Goal: Task Accomplishment & Management: Manage account settings

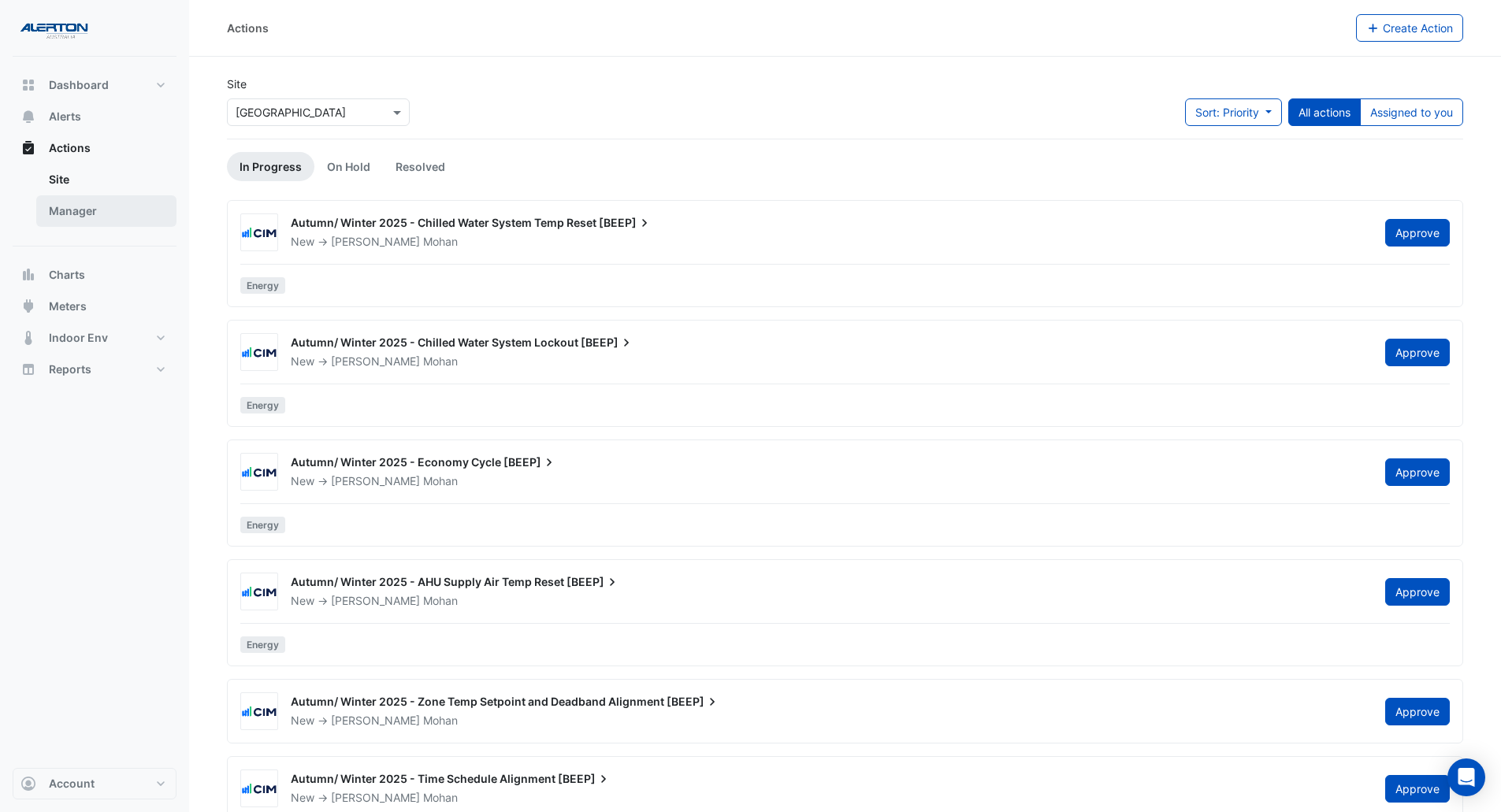
click at [96, 203] on link "Manager" at bounding box center [106, 211] width 140 height 31
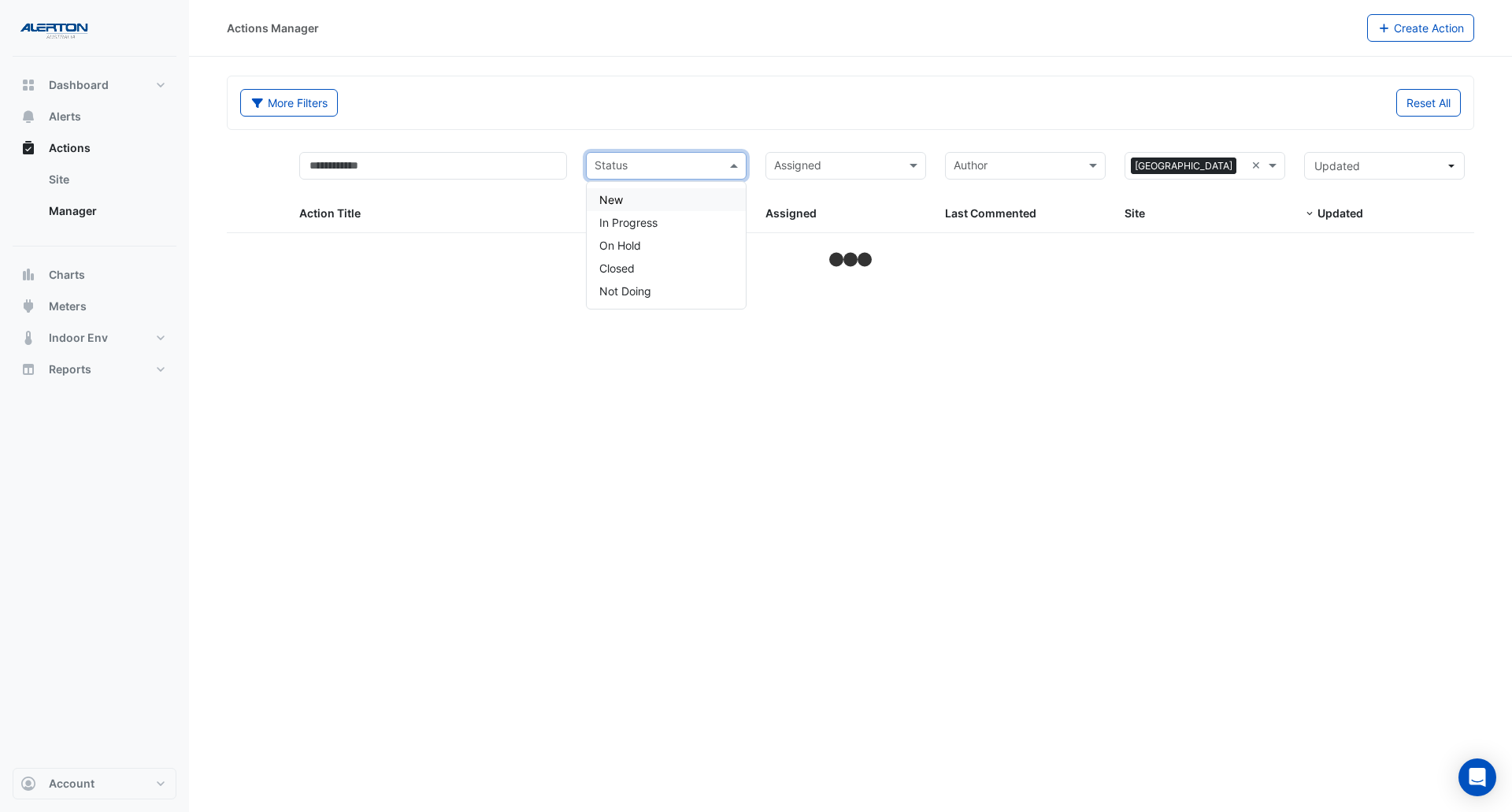
click at [704, 154] on div "Status" at bounding box center [653, 166] width 133 height 25
select select "***"
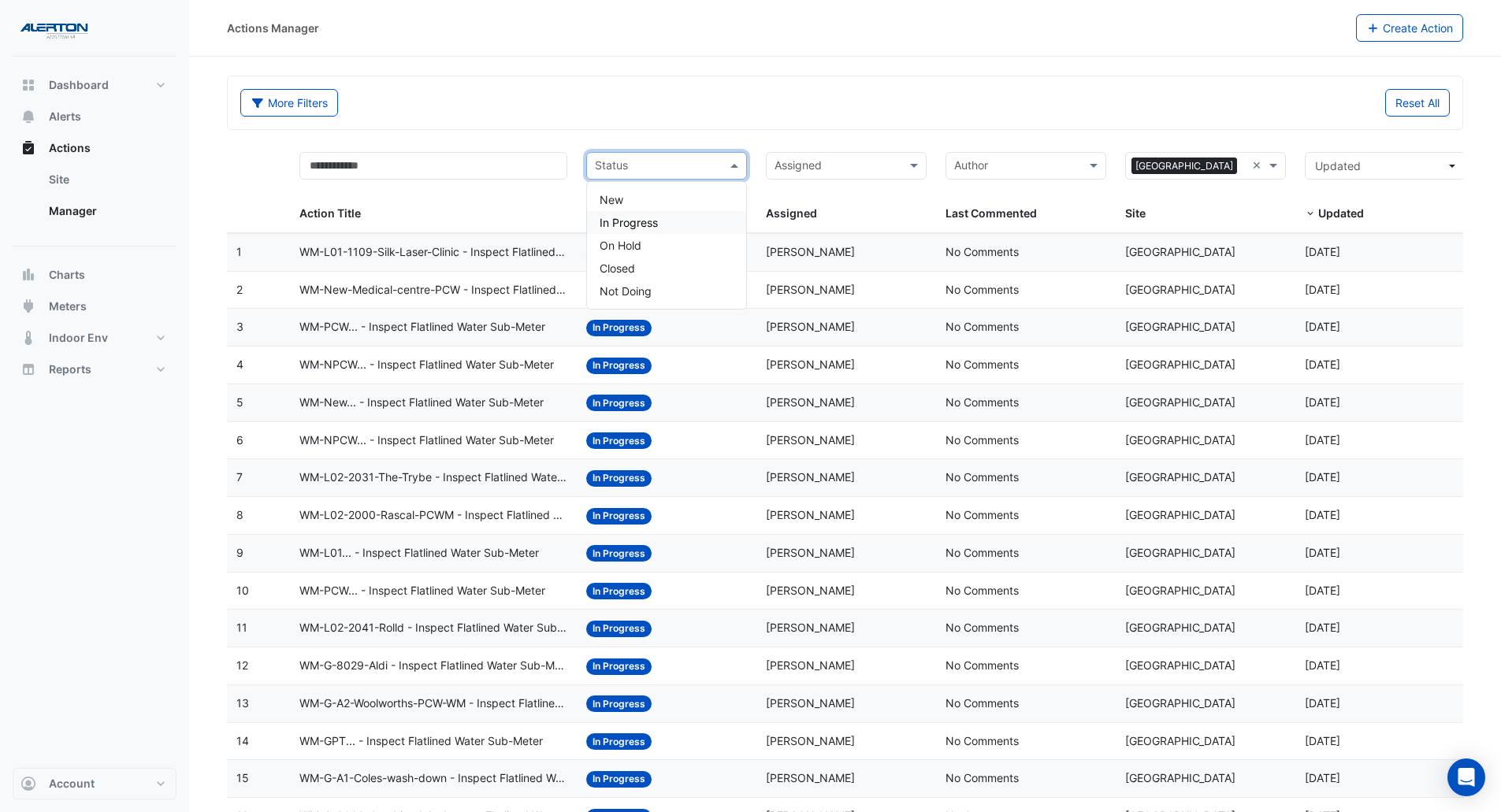
click at [639, 223] on span "In Progress" at bounding box center [628, 222] width 58 height 13
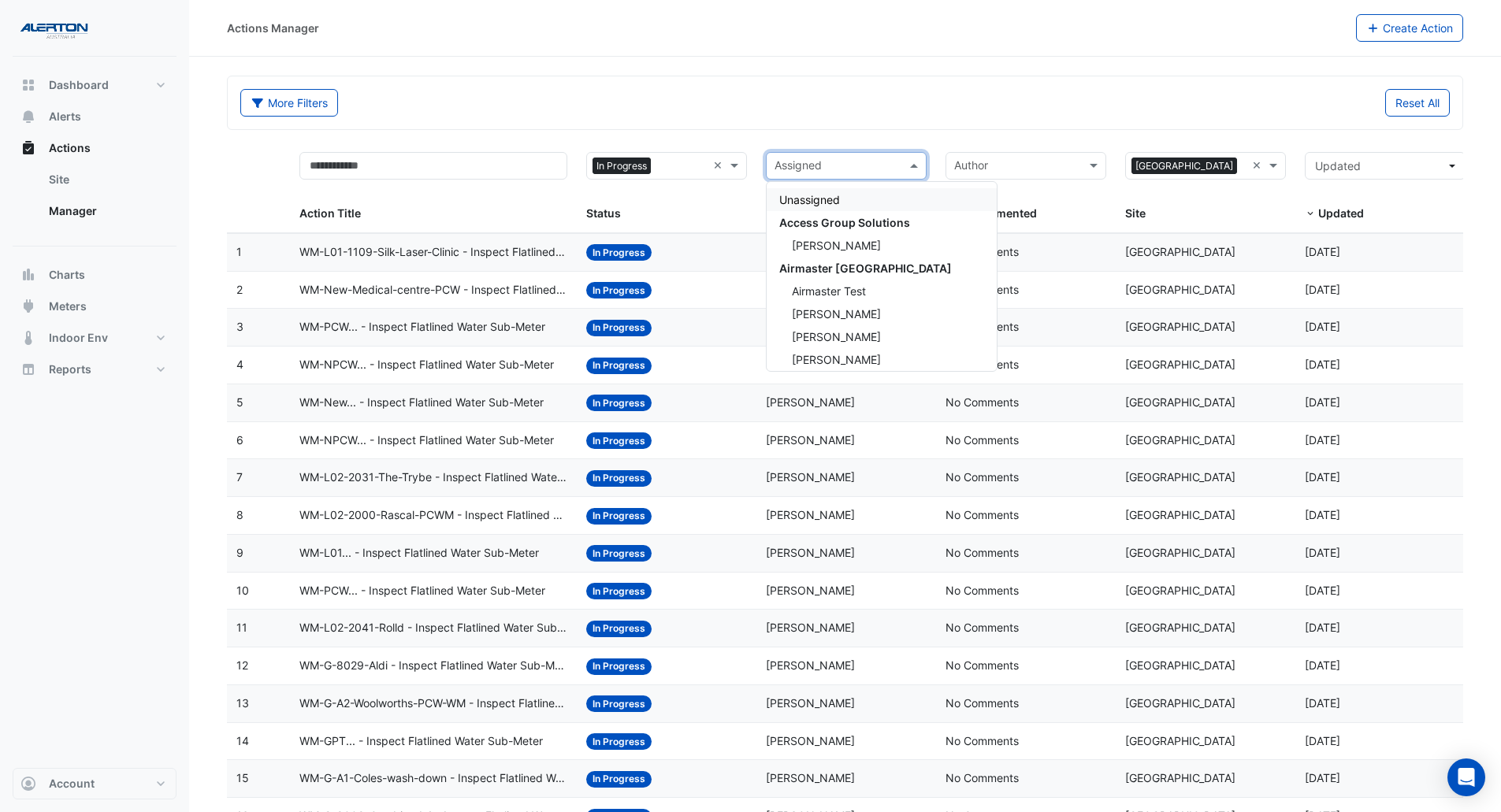
click at [889, 168] on input "text" at bounding box center [837, 167] width 125 height 18
click at [837, 311] on div "[PERSON_NAME]" at bounding box center [882, 320] width 230 height 23
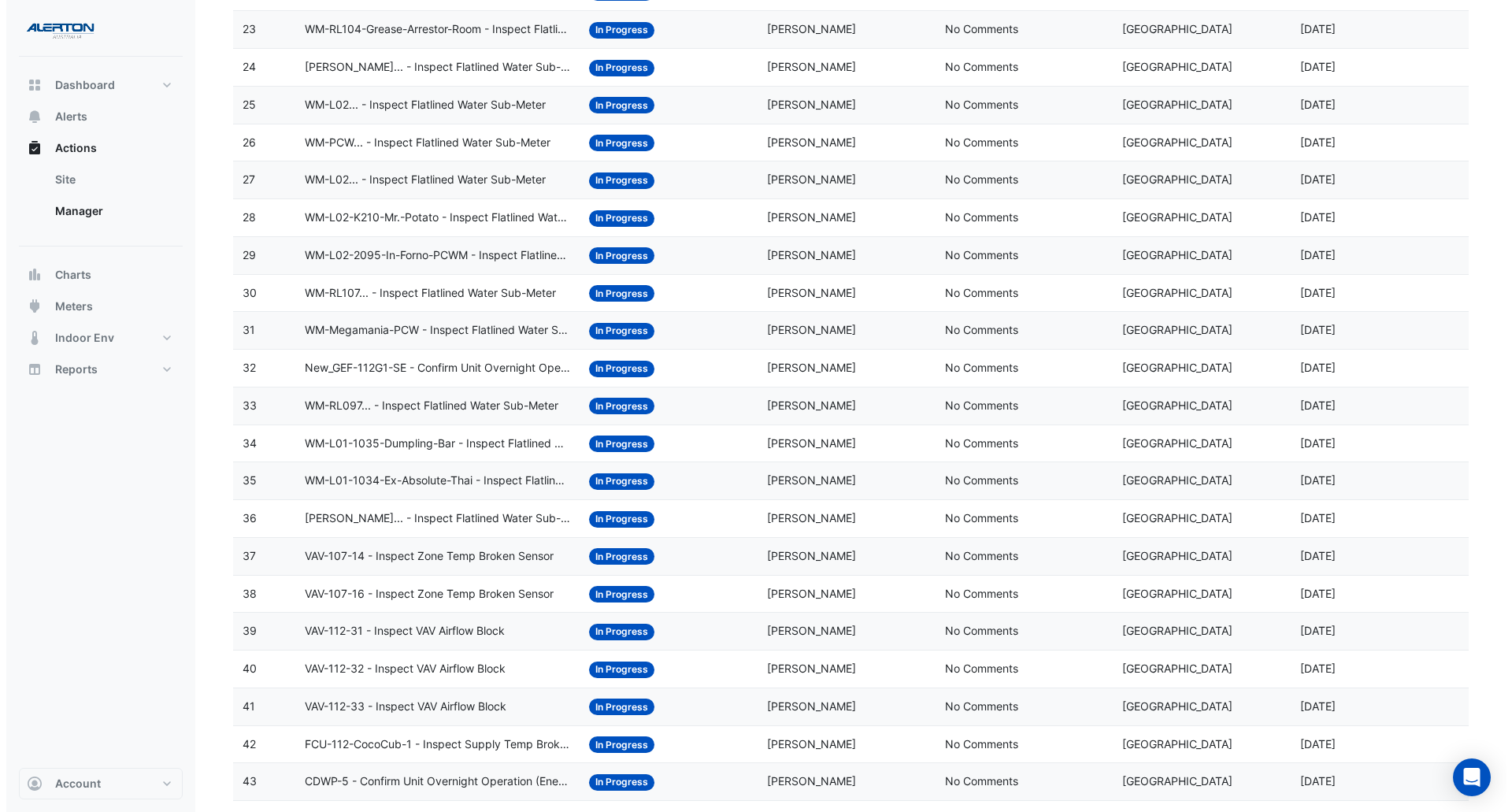
scroll to position [1182, 0]
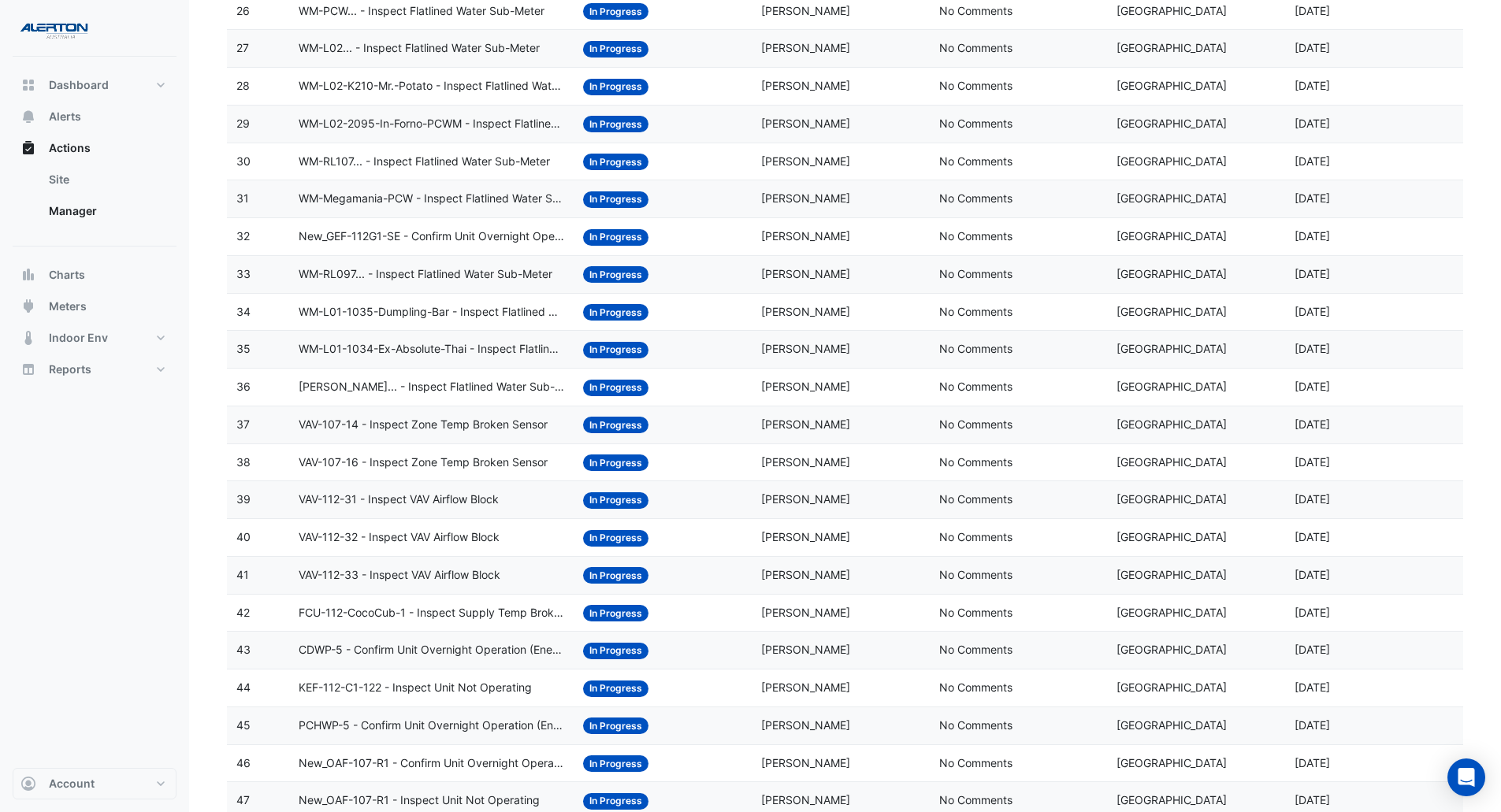
click at [435, 352] on span "WM-L01-1034-Ex-Absolute-Thai - Inspect Flatlined Water Sub-Meter" at bounding box center [432, 349] width 266 height 18
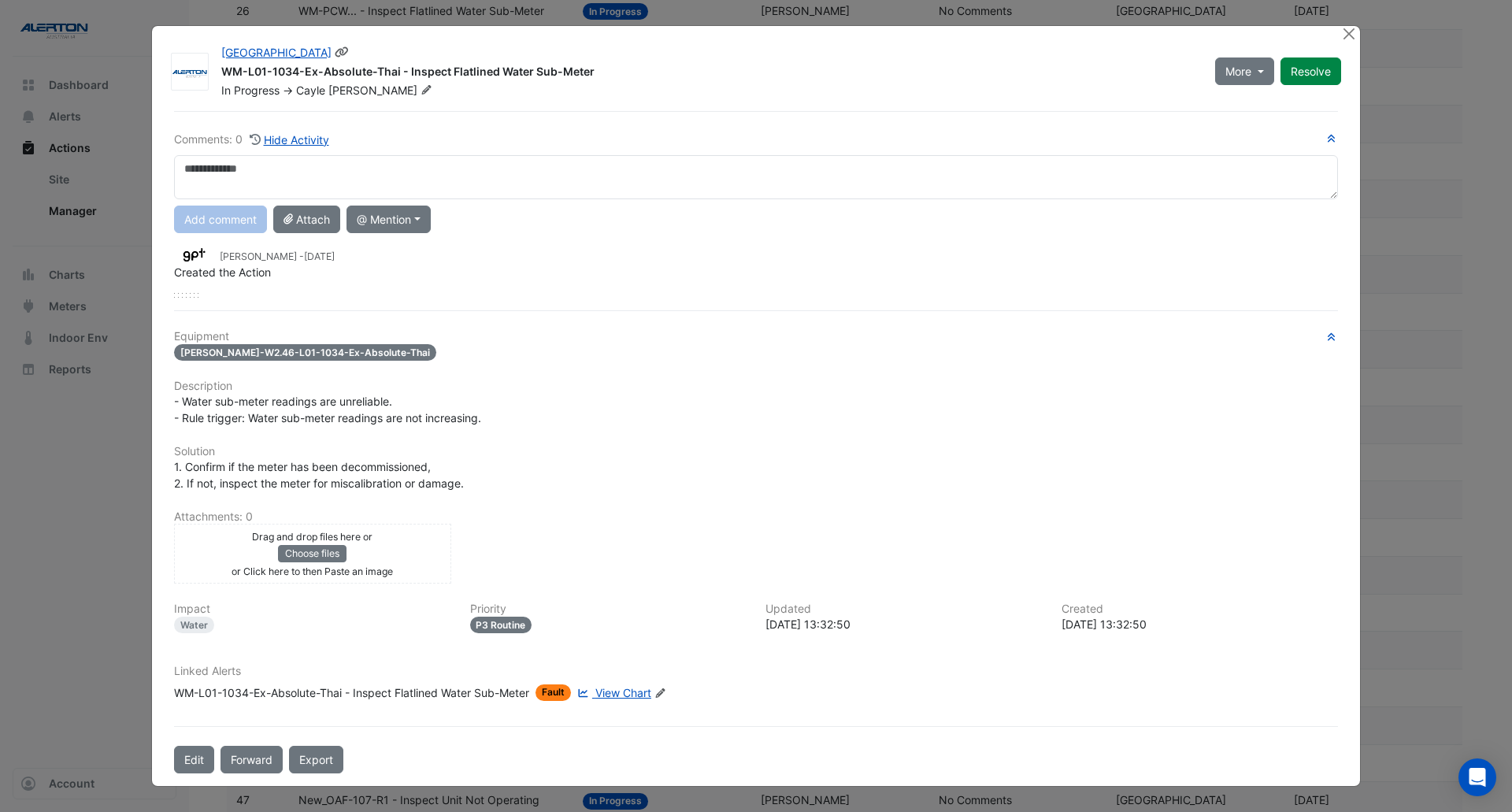
click at [420, 92] on icon at bounding box center [426, 89] width 12 height 10
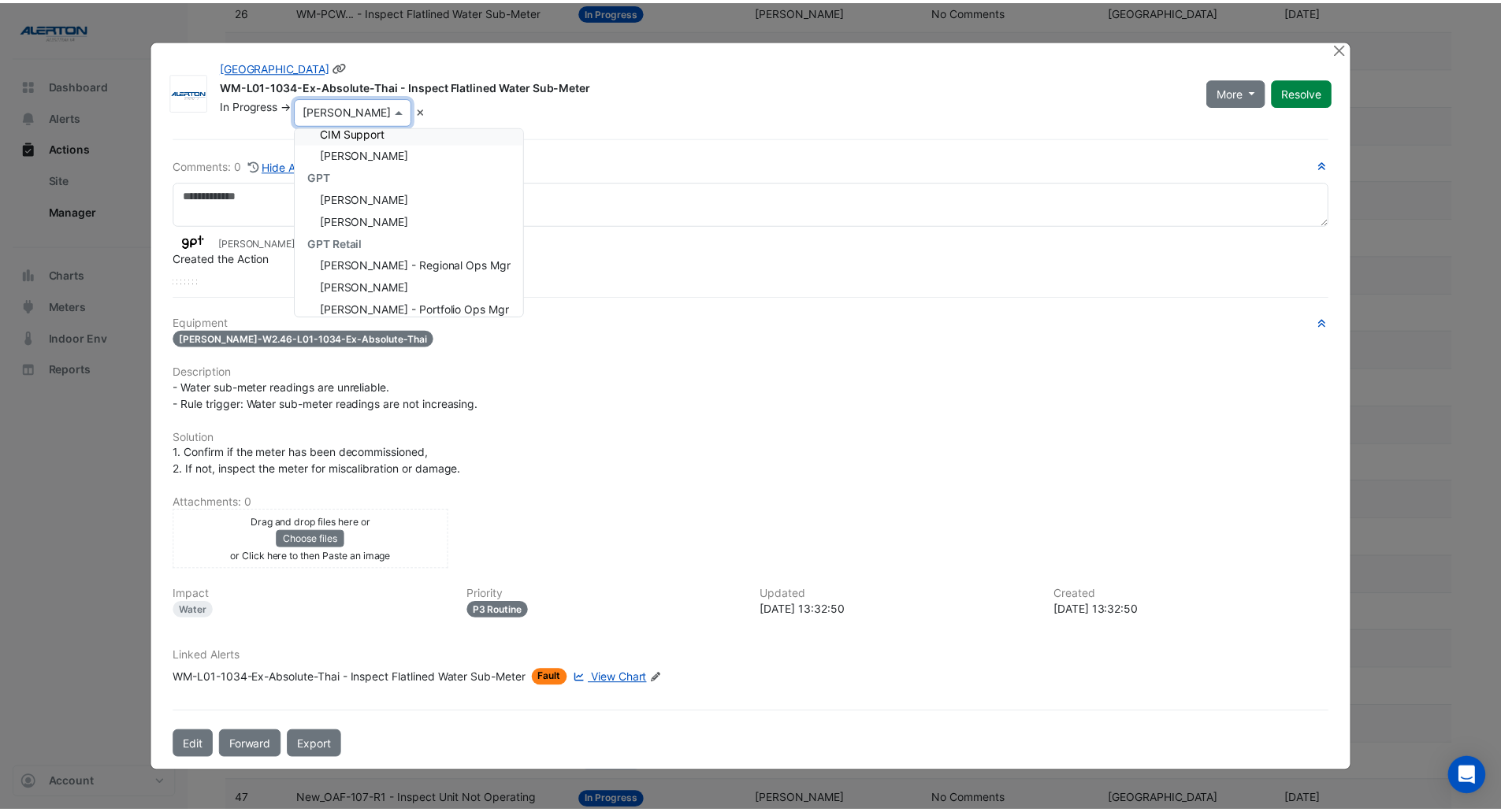
scroll to position [375, 0]
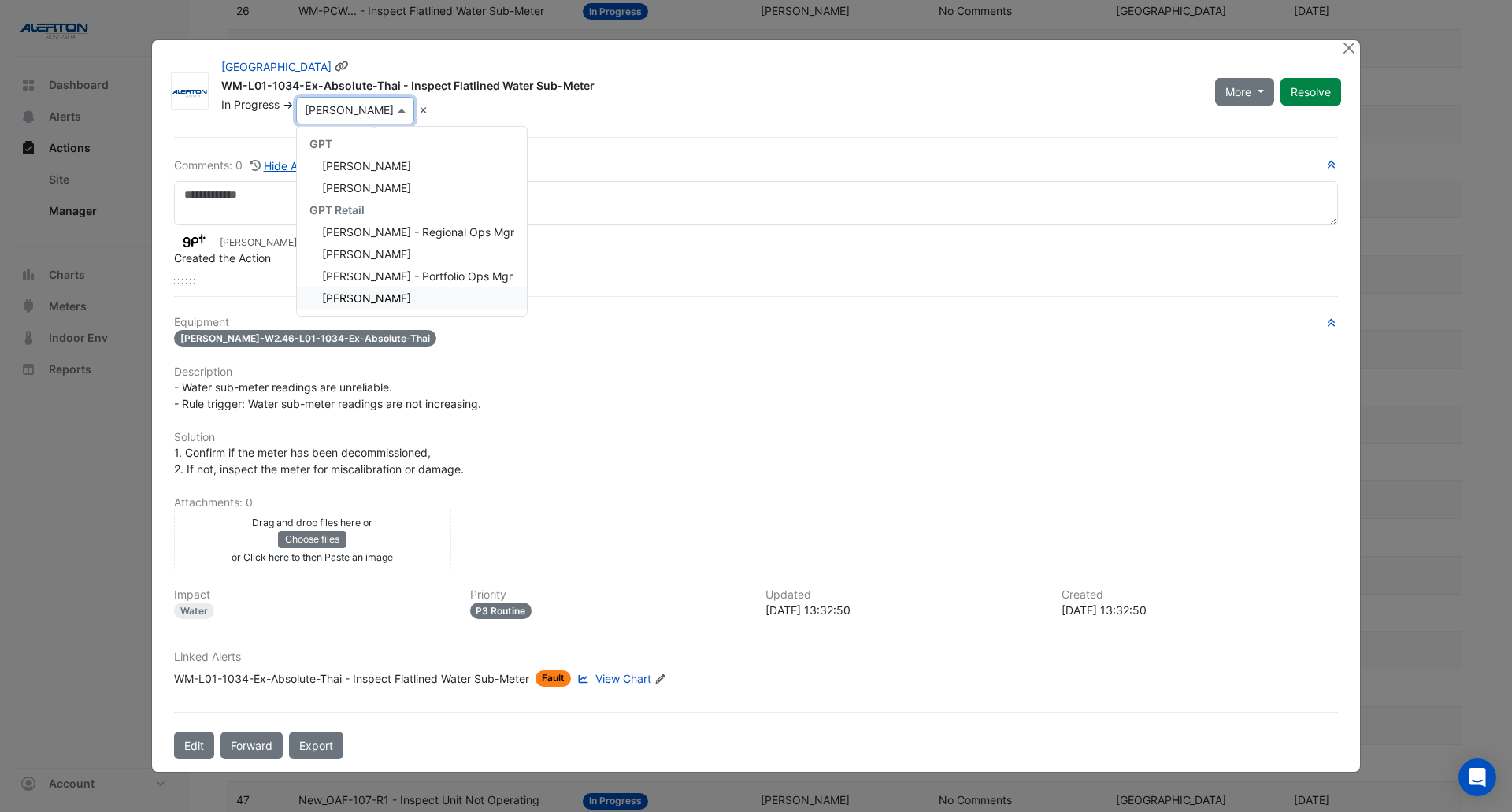
click at [386, 295] on span "[PERSON_NAME]" at bounding box center [366, 298] width 89 height 13
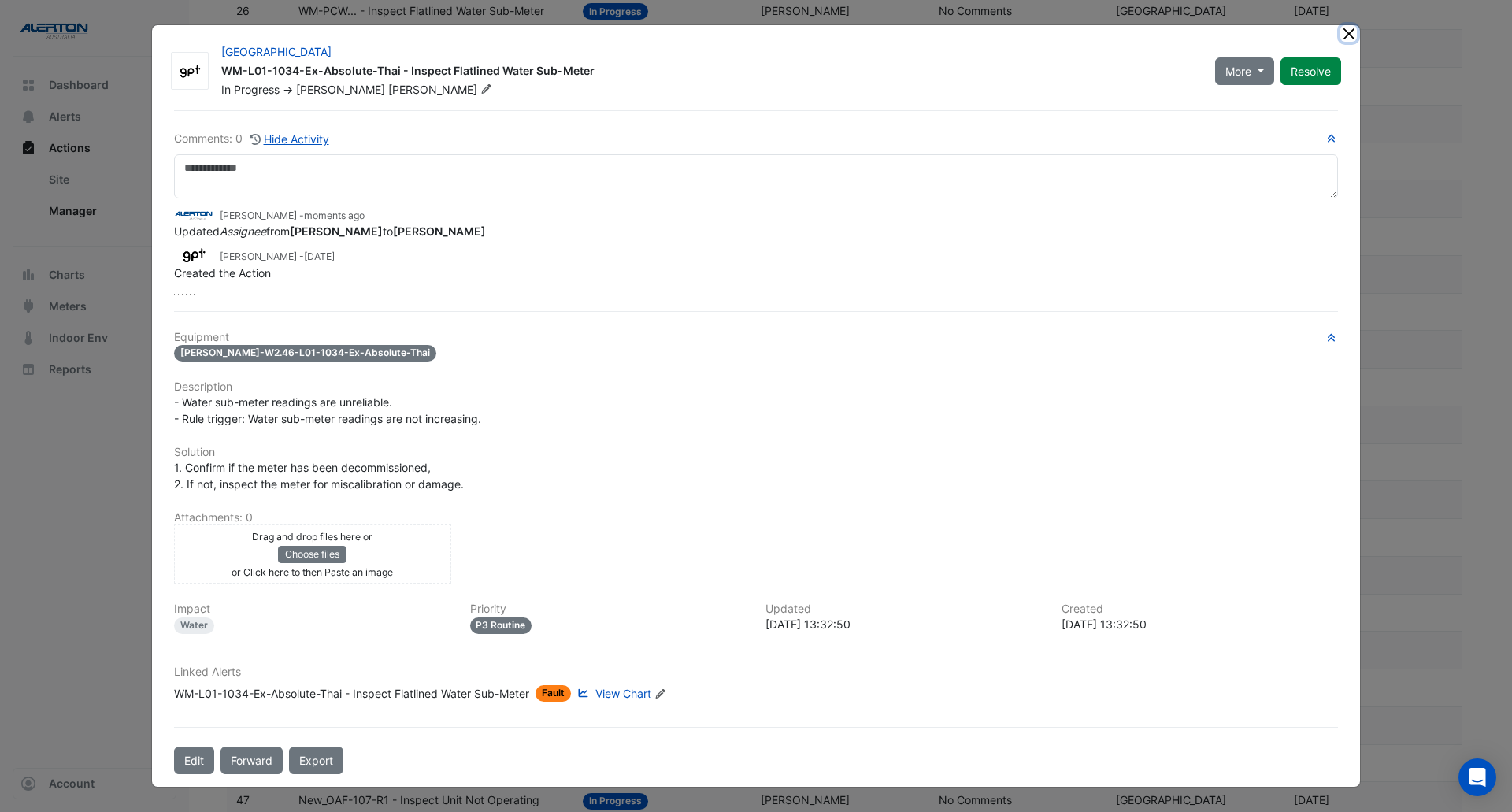
click at [1350, 27] on button "Close" at bounding box center [1348, 33] width 16 height 17
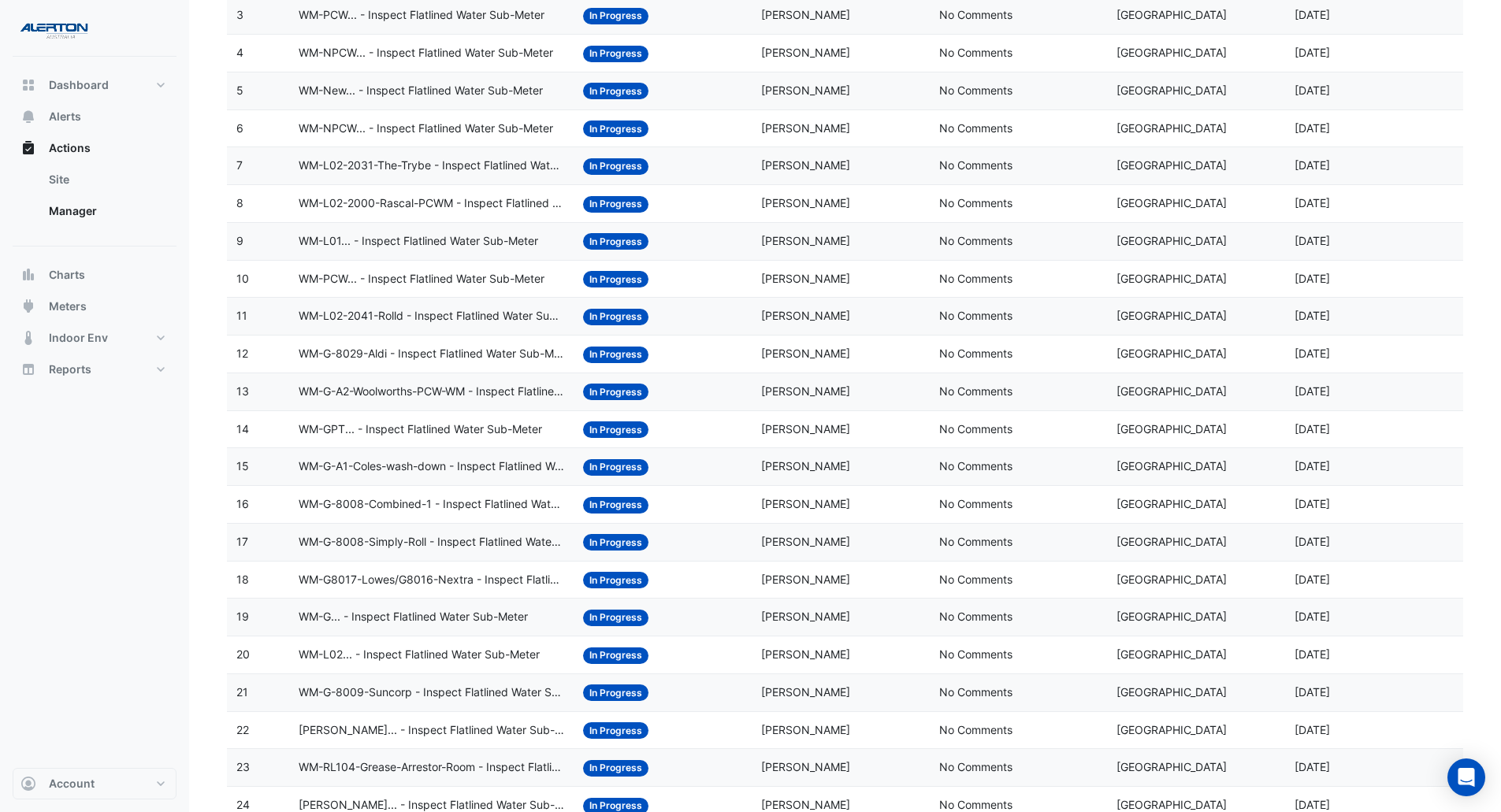
scroll to position [182, 0]
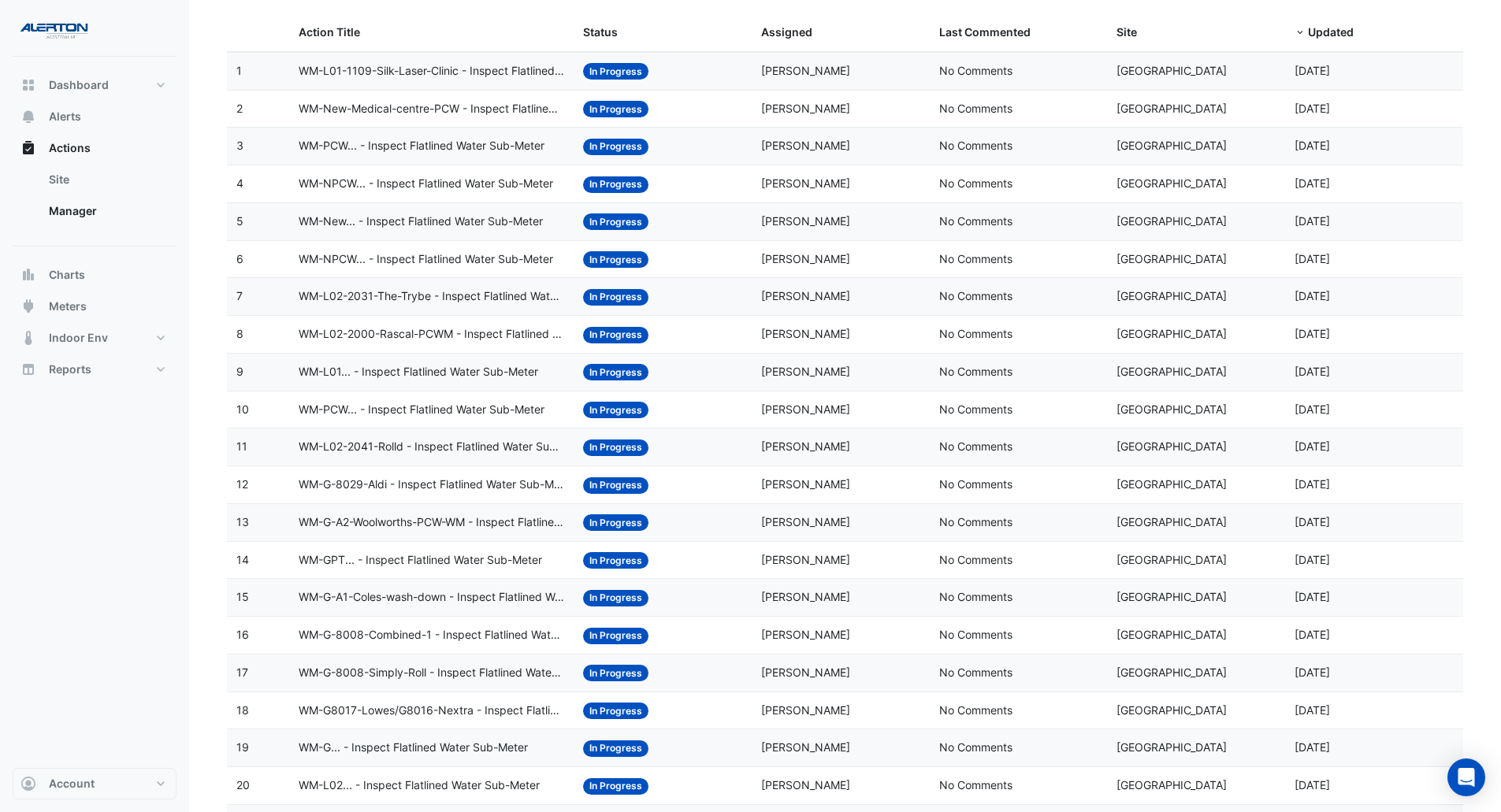
click at [403, 149] on span "WM-PCW... - Inspect Flatlined Water Sub-Meter" at bounding box center [421, 146] width 246 height 18
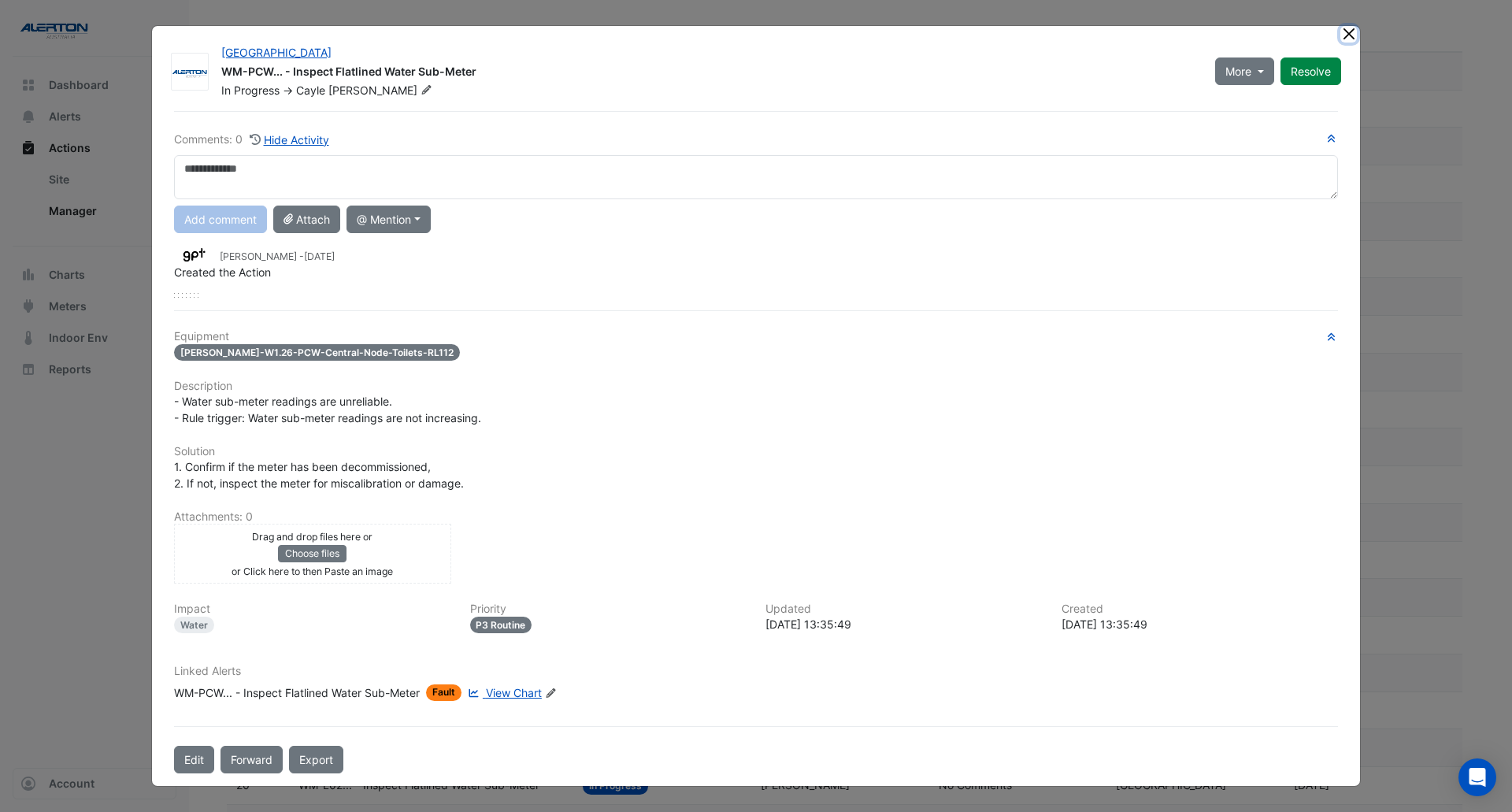
click at [1351, 31] on button "Close" at bounding box center [1348, 34] width 16 height 17
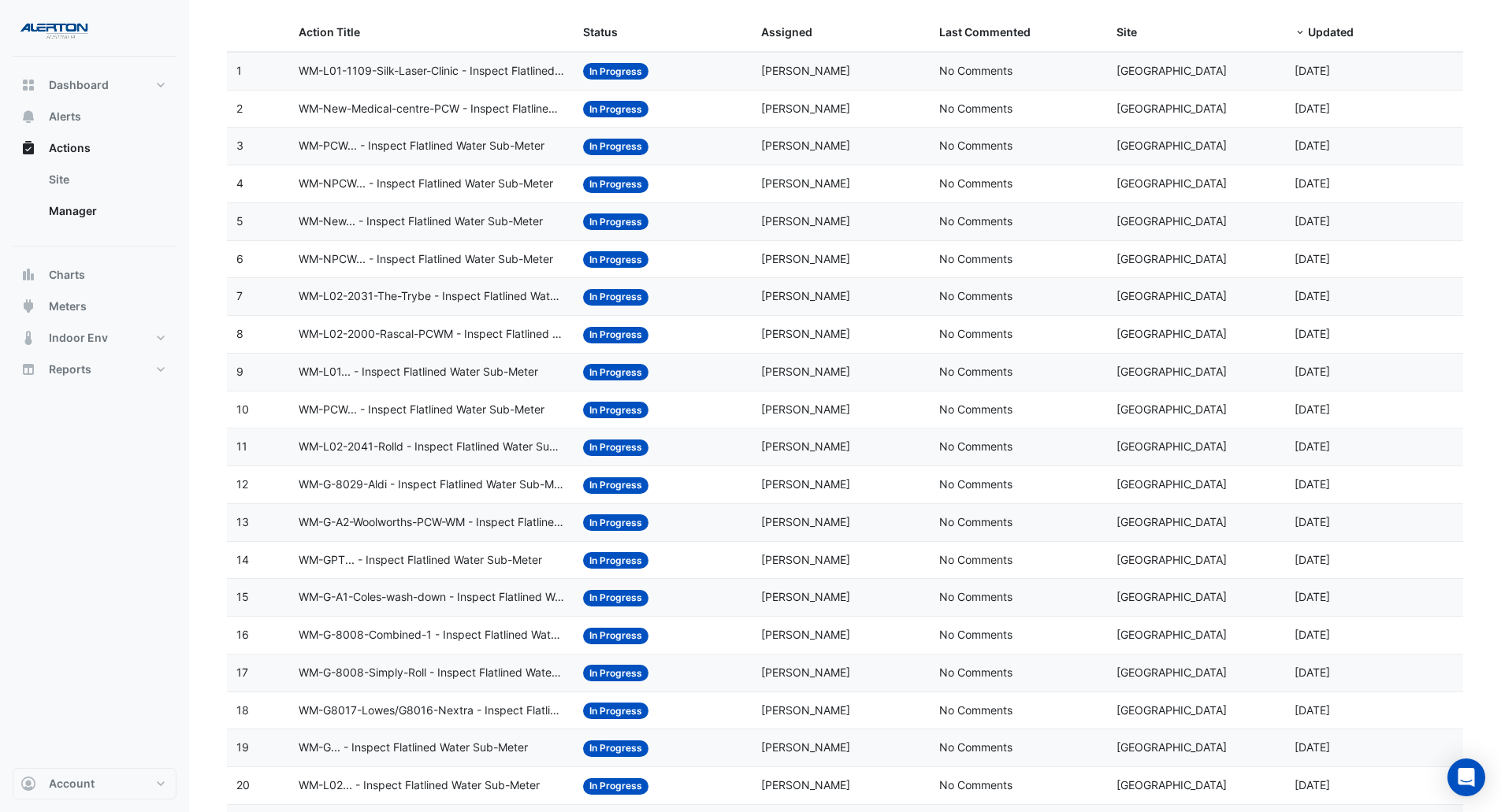
scroll to position [312, 0]
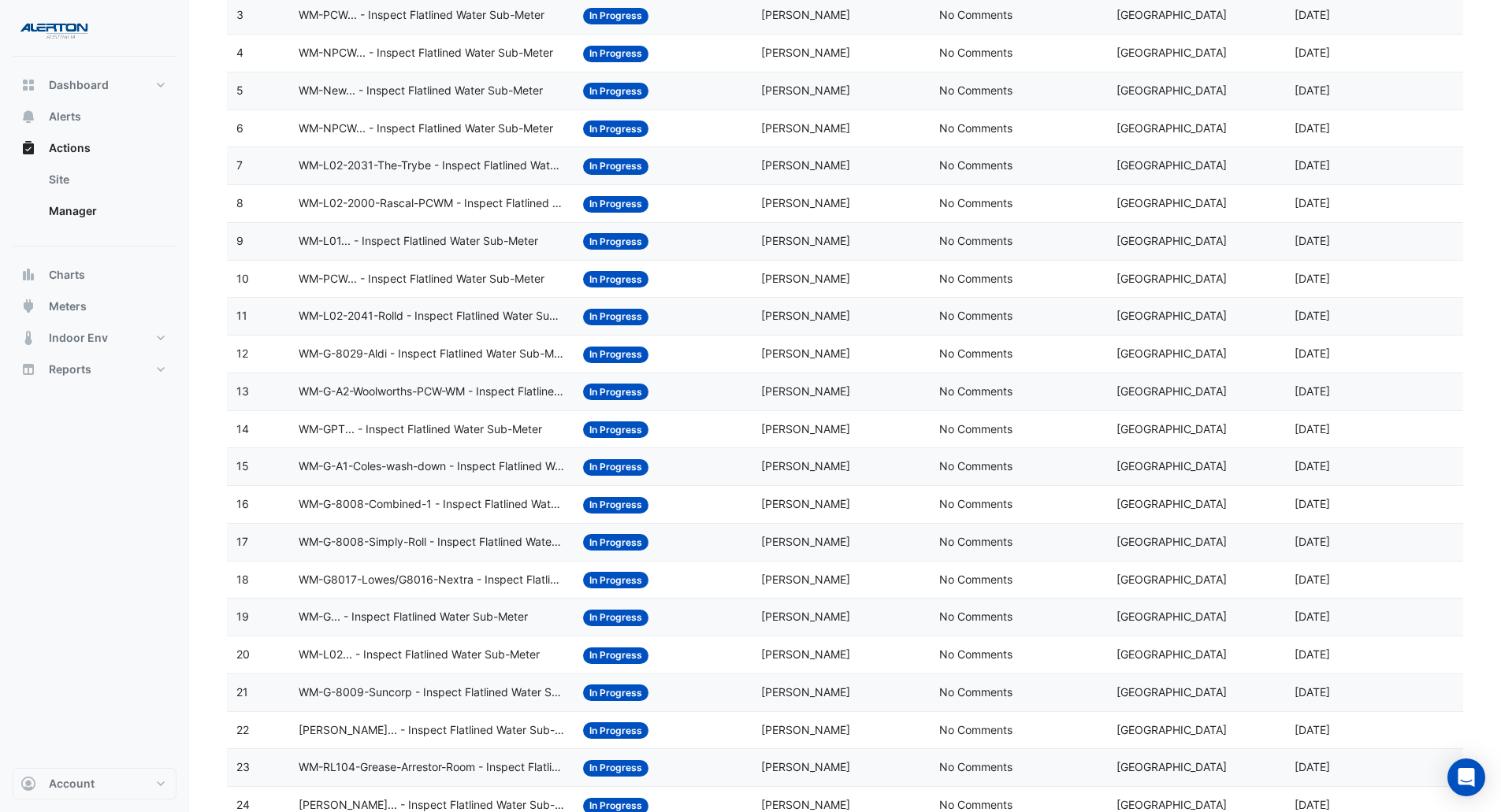
click at [479, 390] on span "WM-G-A2-Woolworths-PCW-WM - Inspect Flatlined Water Sub-Meter" at bounding box center [432, 392] width 266 height 18
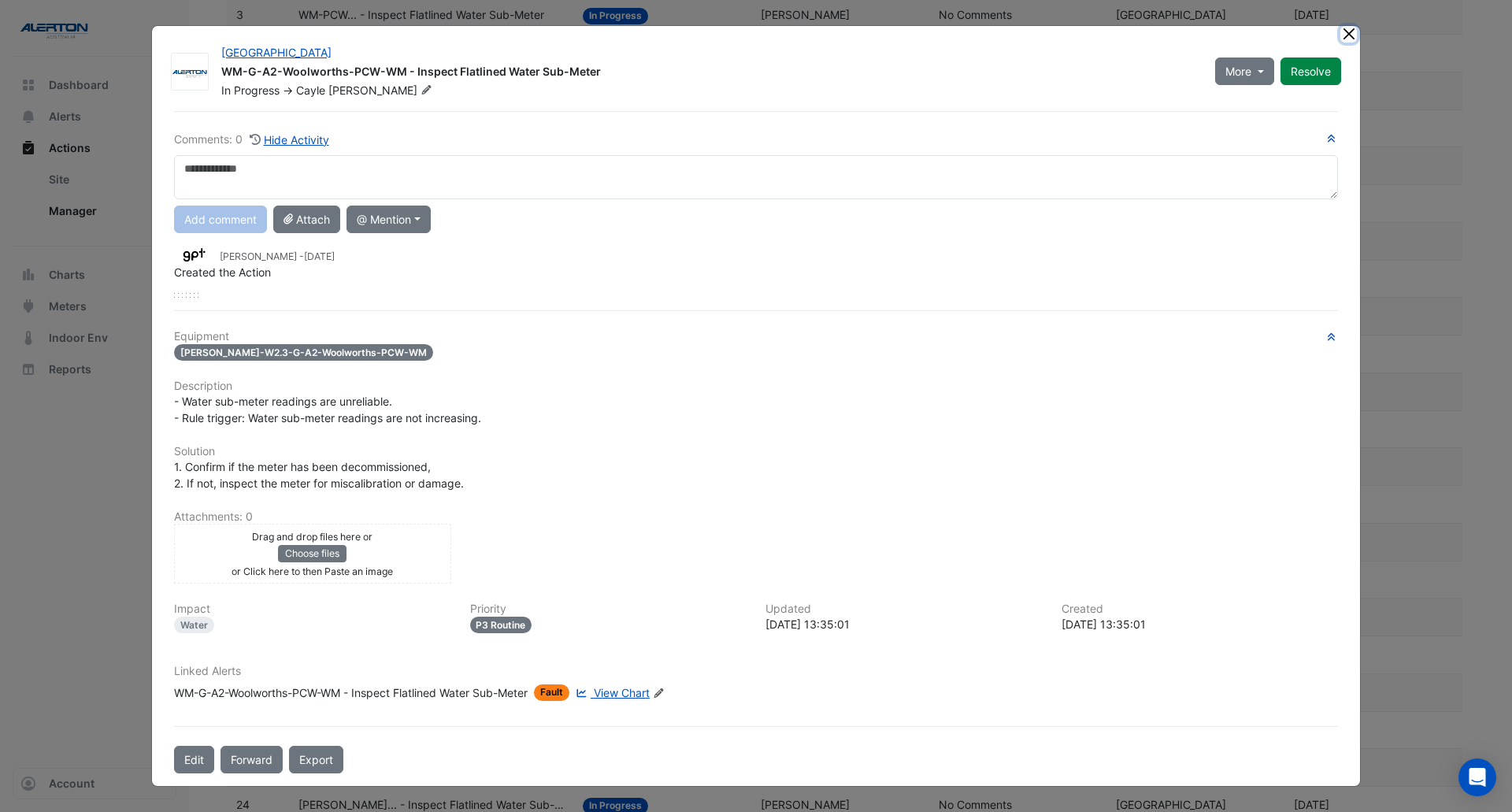
click at [1353, 30] on button "Close" at bounding box center [1348, 34] width 16 height 17
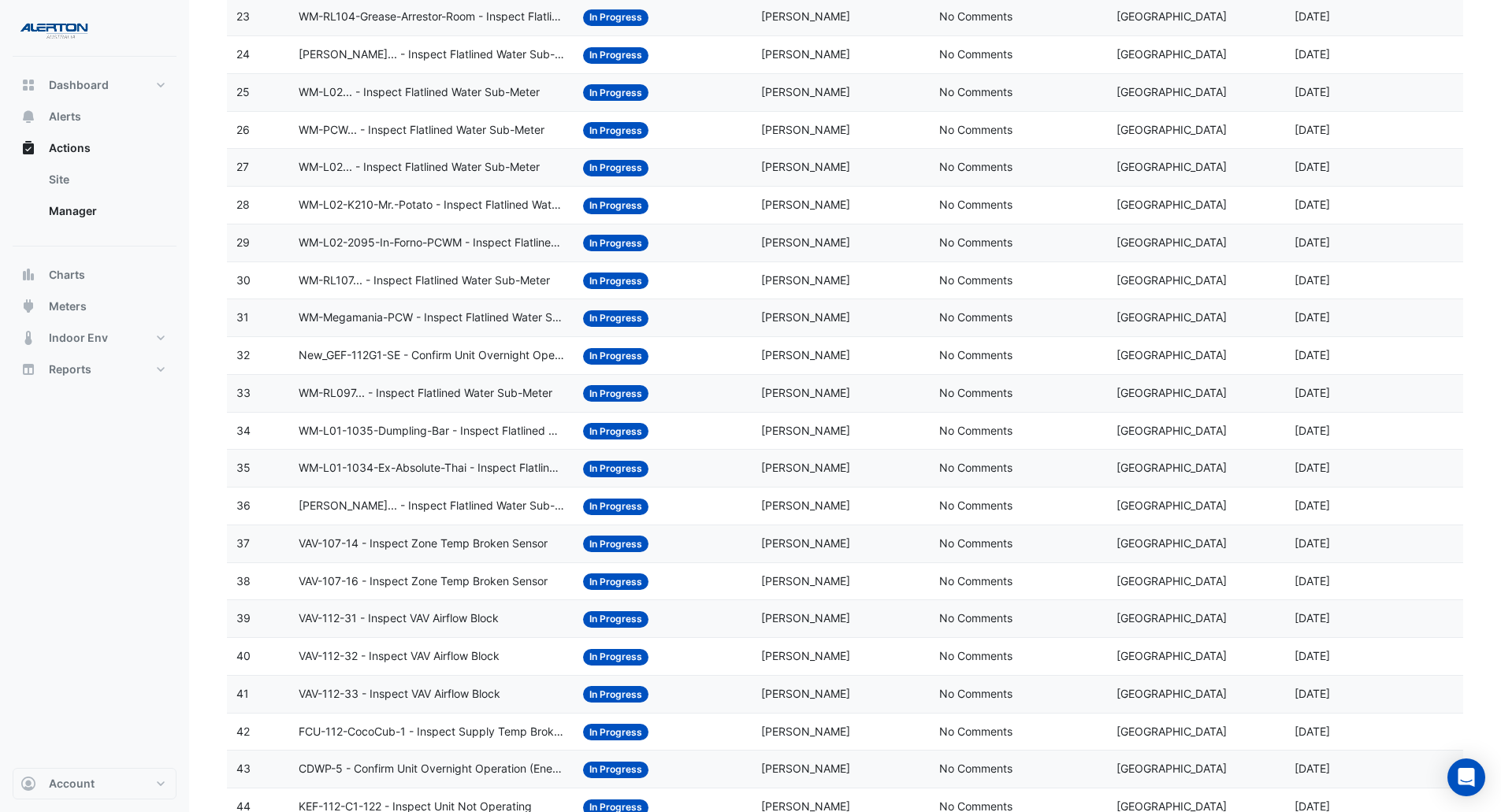
scroll to position [1099, 0]
